Goal: Navigation & Orientation: Find specific page/section

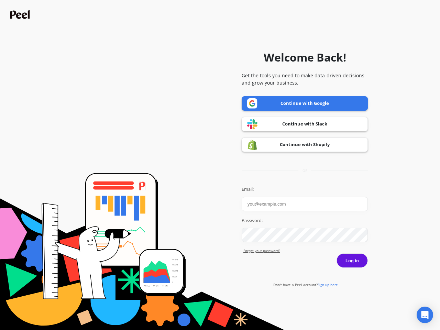
click at [425, 315] on icon "Open Intercom Messenger" at bounding box center [425, 315] width 7 height 8
